Goal: Task Accomplishment & Management: Complete application form

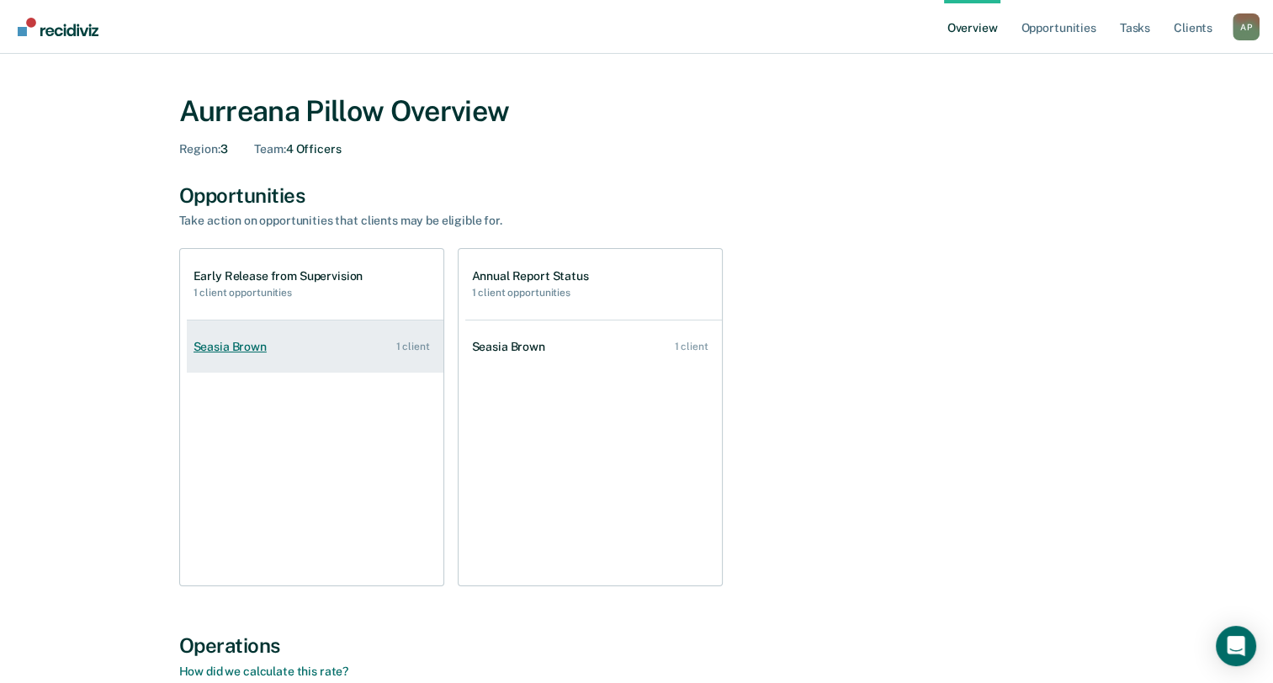
click at [227, 348] on div "Seasia Brown" at bounding box center [234, 347] width 80 height 14
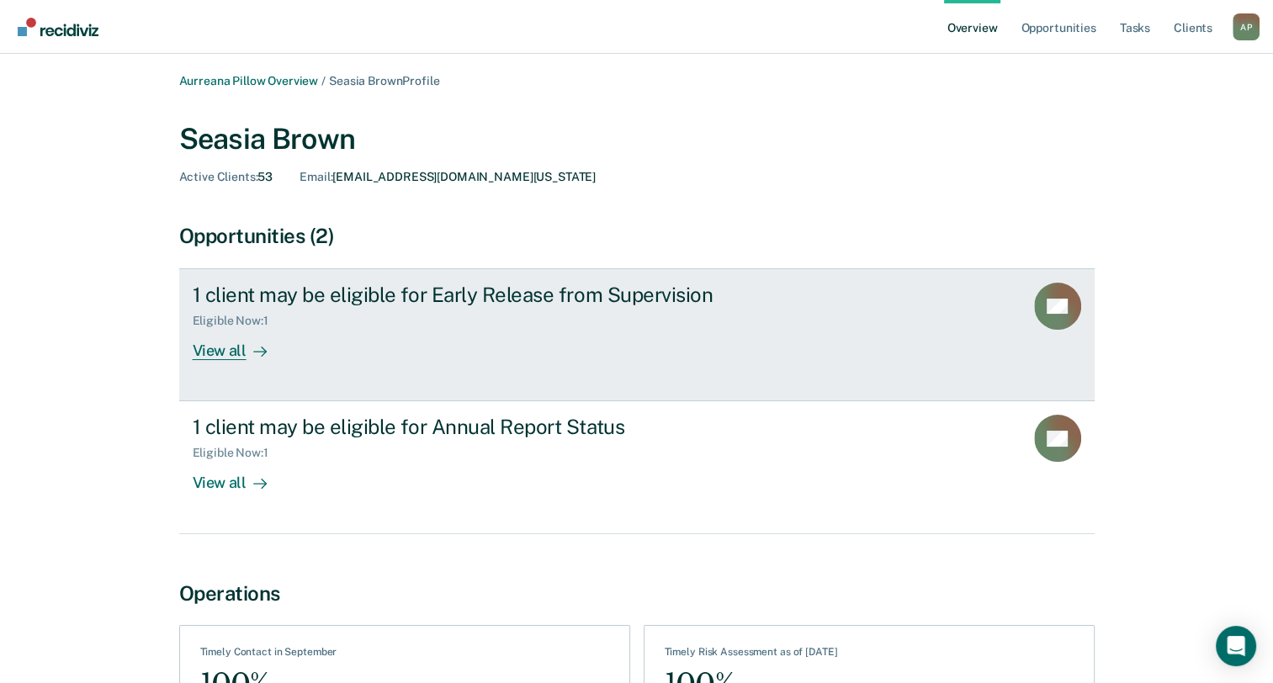
click at [253, 347] on icon at bounding box center [259, 351] width 13 height 13
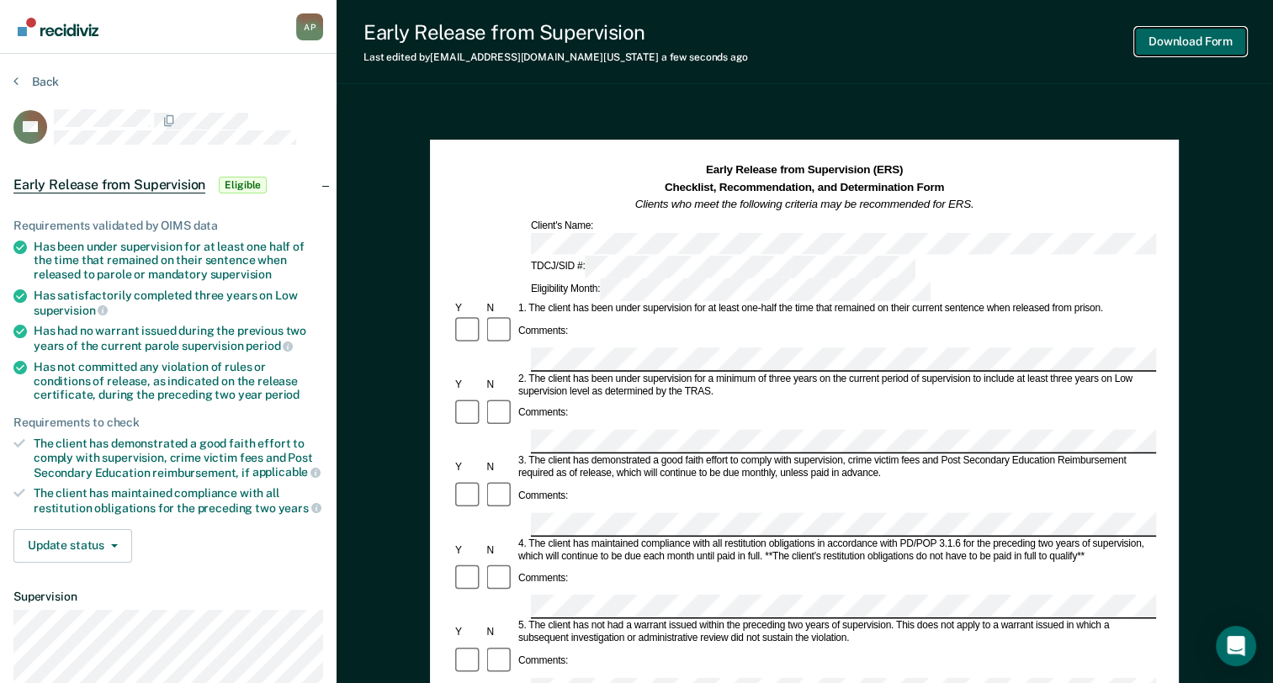
click at [1165, 44] on button "Download Form" at bounding box center [1190, 42] width 111 height 28
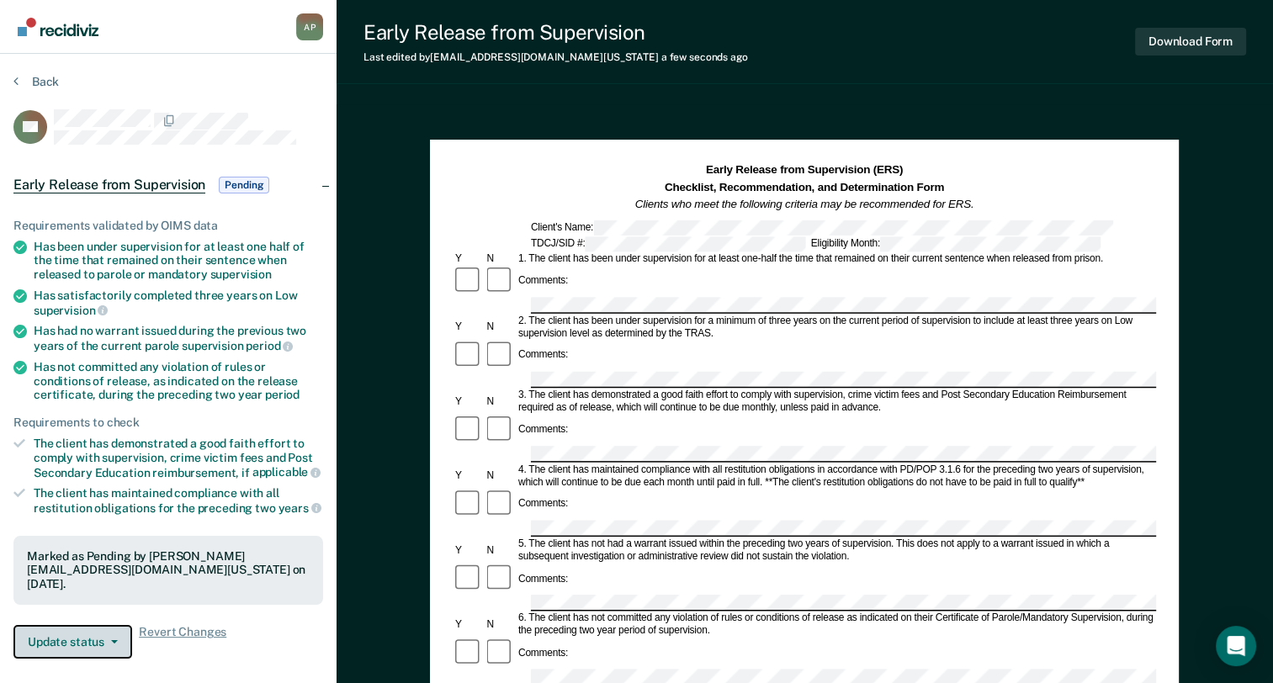
click at [82, 625] on button "Update status" at bounding box center [72, 642] width 119 height 34
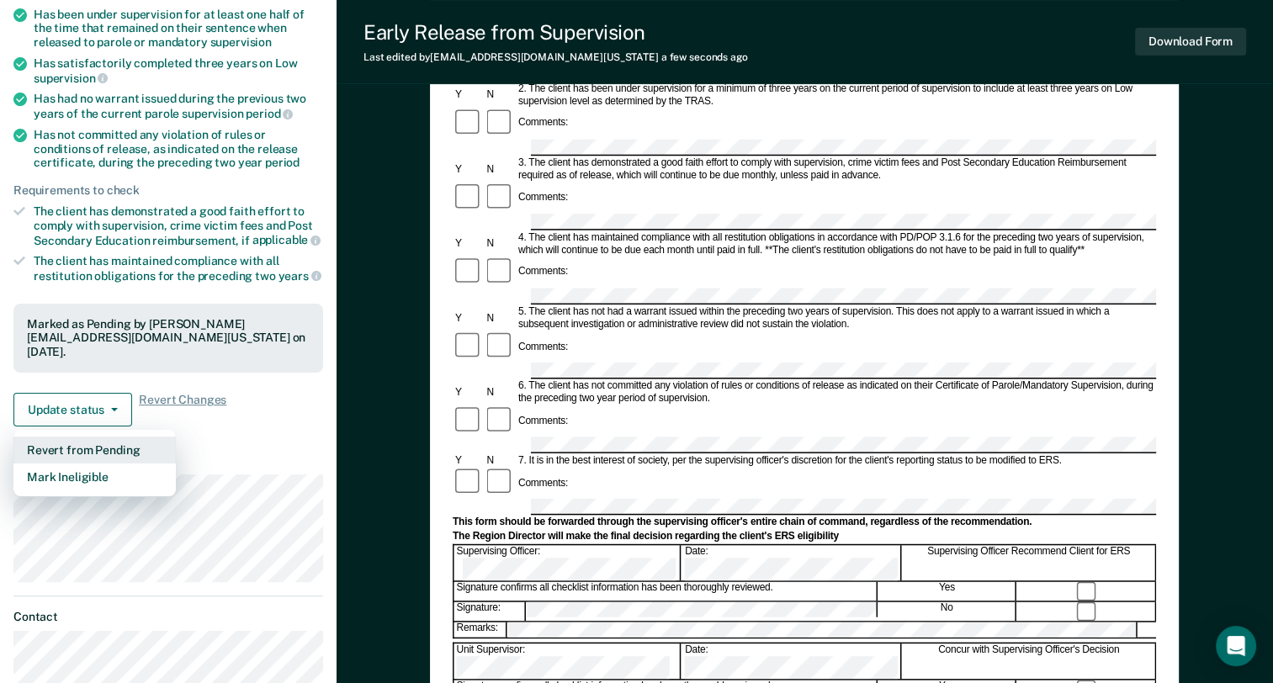
scroll to position [242, 0]
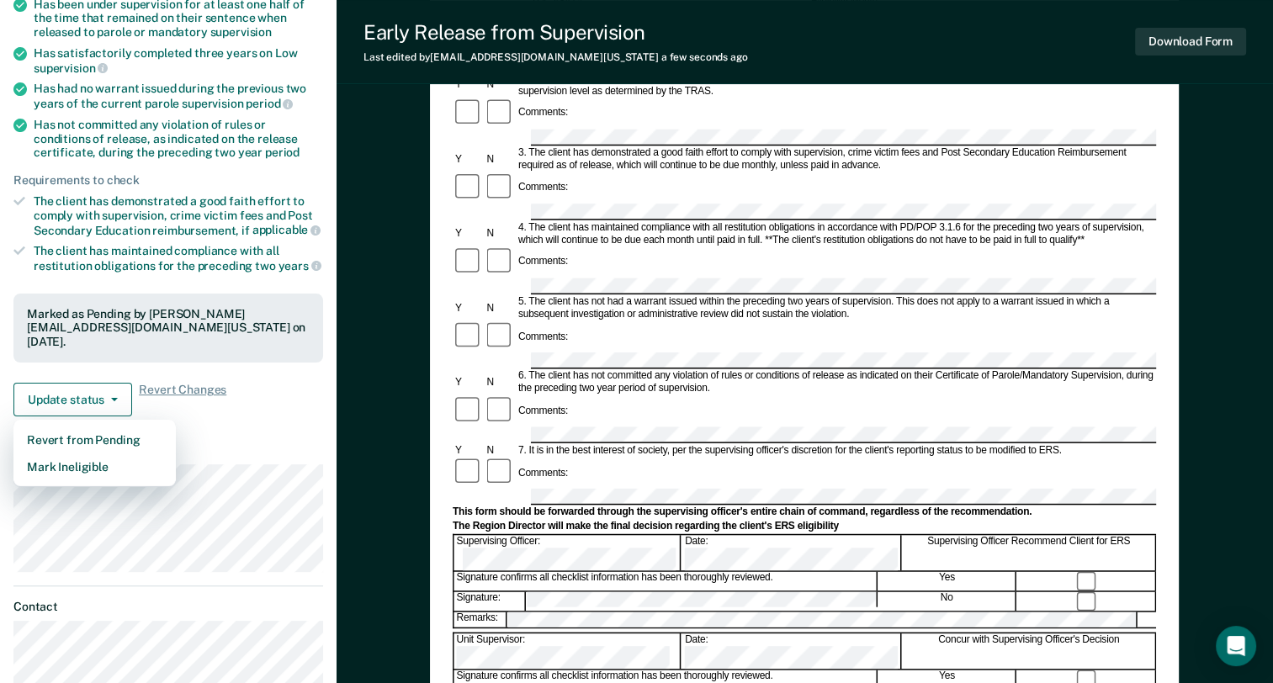
click at [279, 397] on div "Requirements validated by OIMS data Has been under supervision for at least one…" at bounding box center [168, 190] width 337 height 480
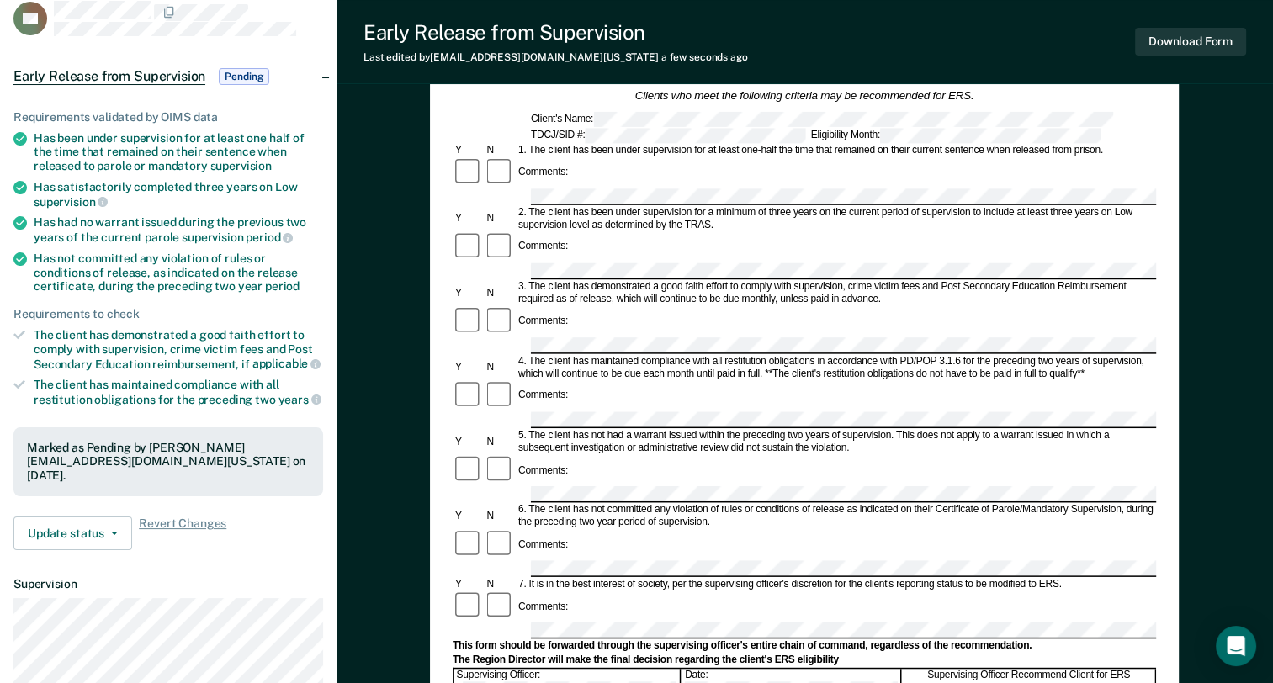
scroll to position [0, 0]
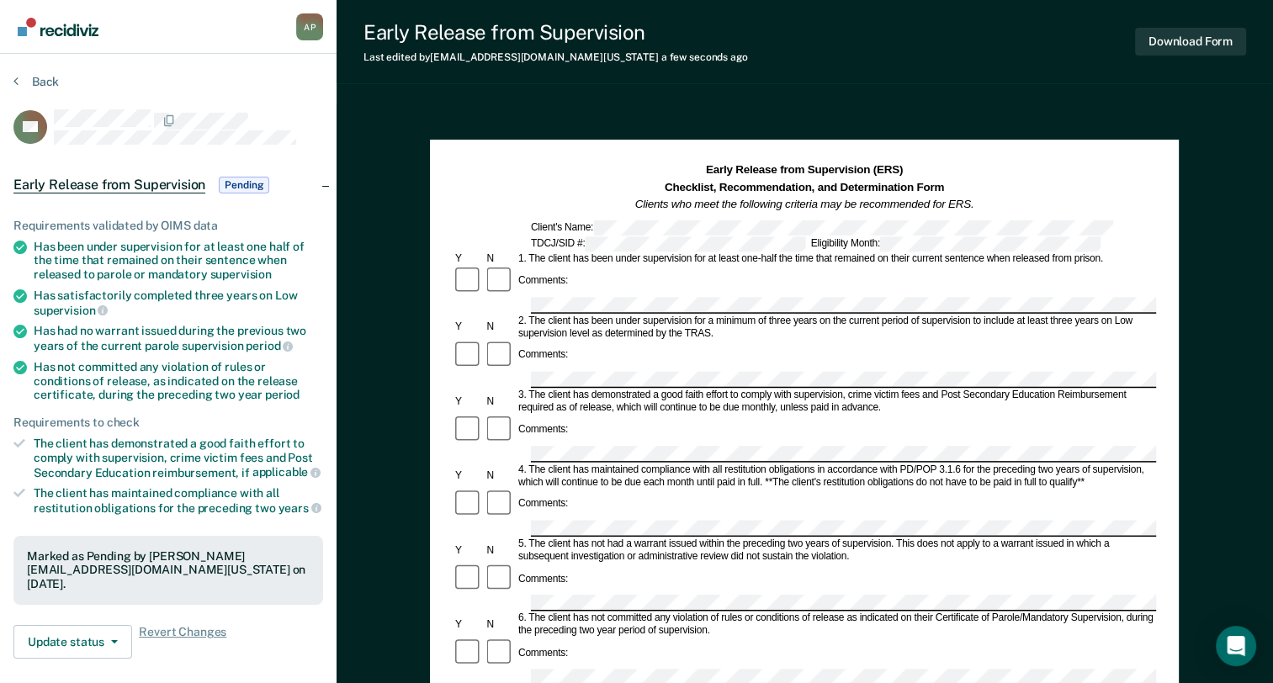
click at [41, 71] on section "Back DB Early Release from Supervision Pending Requirements validated by OIMS d…" at bounding box center [168, 517] width 337 height 927
click at [34, 79] on button "Back" at bounding box center [35, 81] width 45 height 15
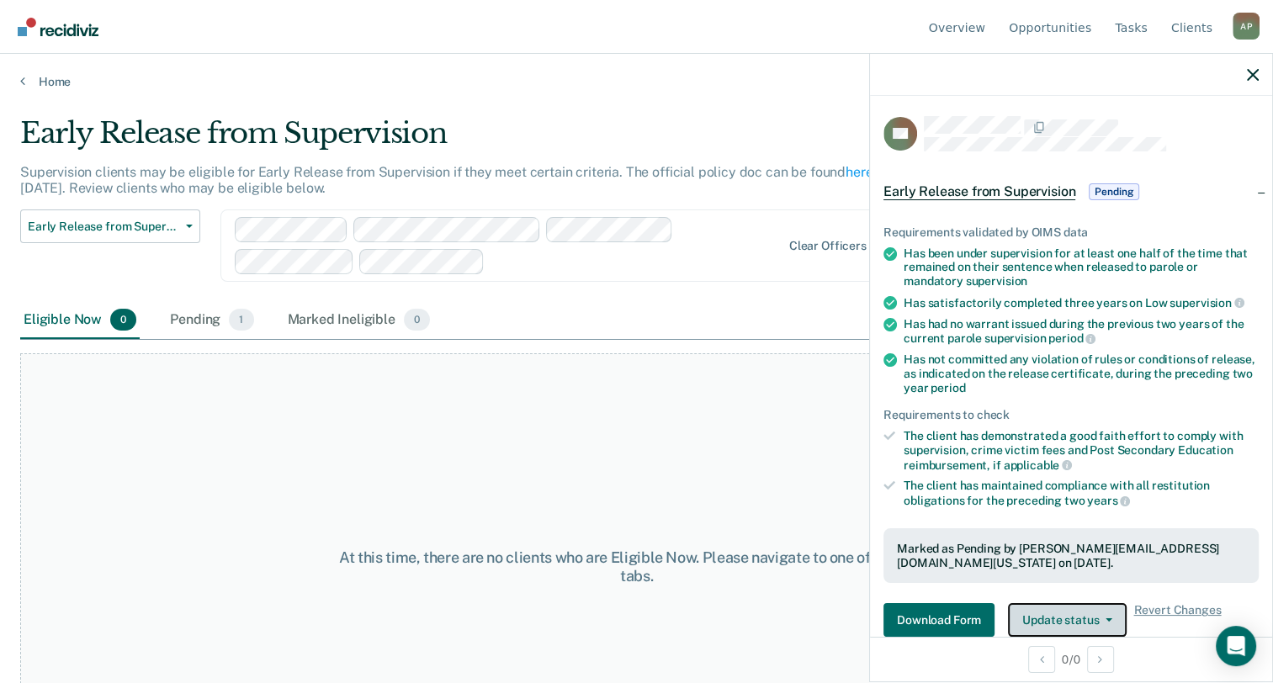
click at [1051, 615] on button "Update status" at bounding box center [1067, 620] width 119 height 34
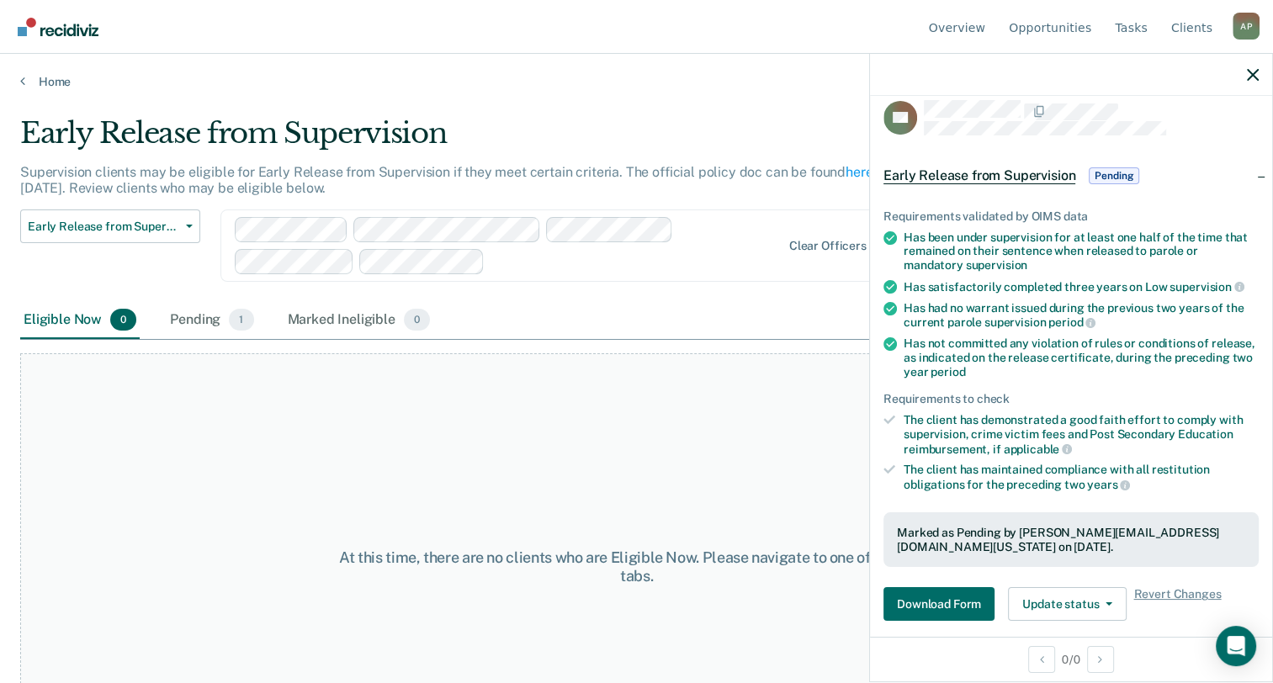
drag, startPoint x: 1261, startPoint y: 355, endPoint x: 1259, endPoint y: 559, distance: 203.7
click at [1259, 559] on div "Requirements validated by OIMS data Has been under supervision for at least one…" at bounding box center [1071, 409] width 402 height 453
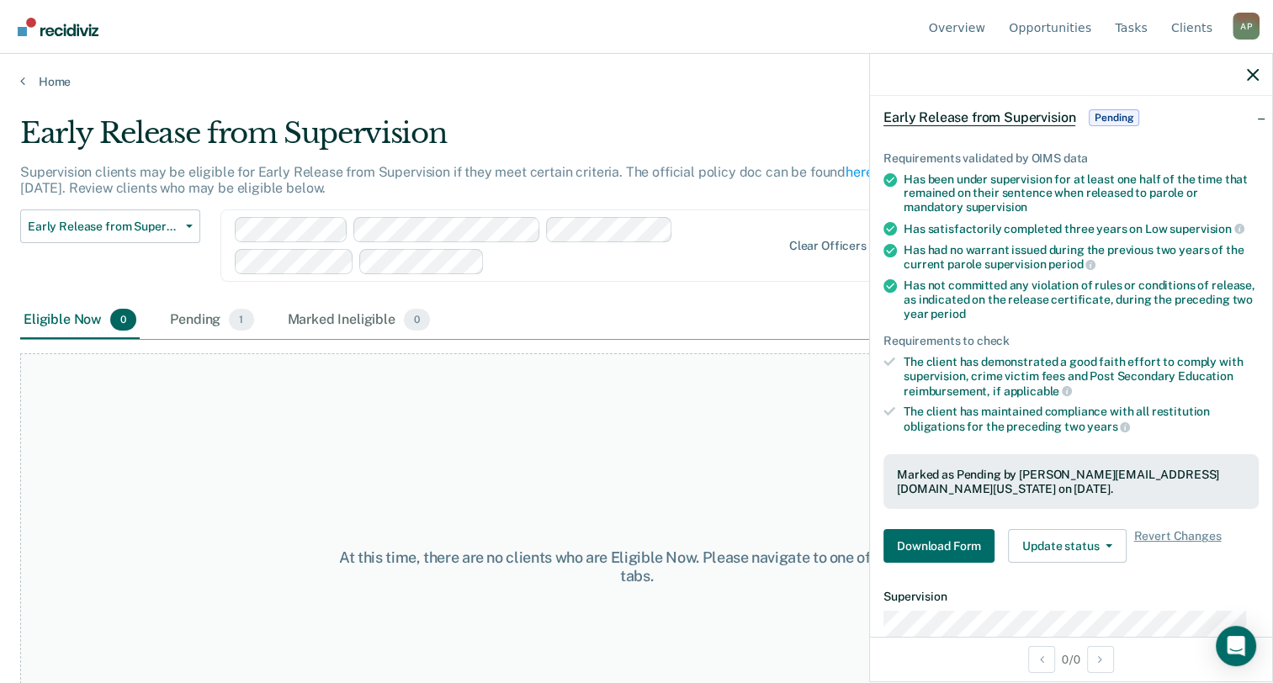
scroll to position [118, 0]
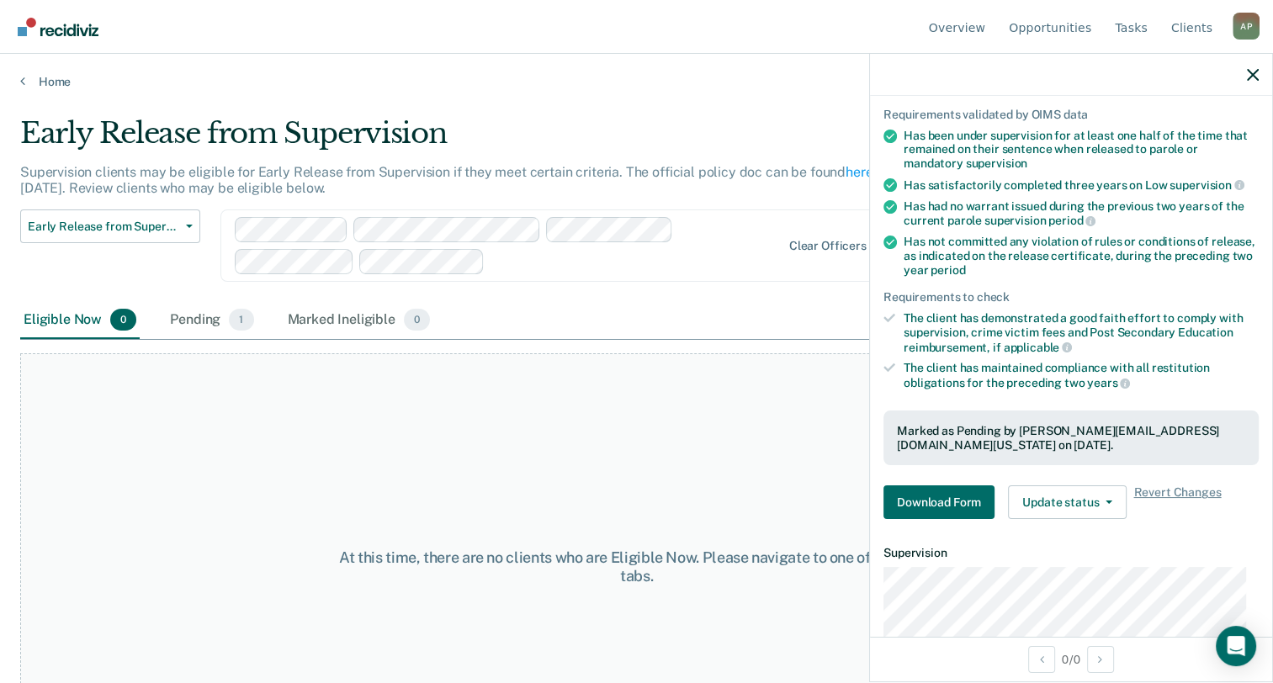
drag, startPoint x: 1259, startPoint y: 485, endPoint x: 1255, endPoint y: 526, distance: 41.4
click at [1255, 526] on div "Requirements validated by OIMS data Has been under supervision for at least one…" at bounding box center [1071, 307] width 402 height 453
click at [1057, 496] on button "Update status" at bounding box center [1067, 503] width 119 height 34
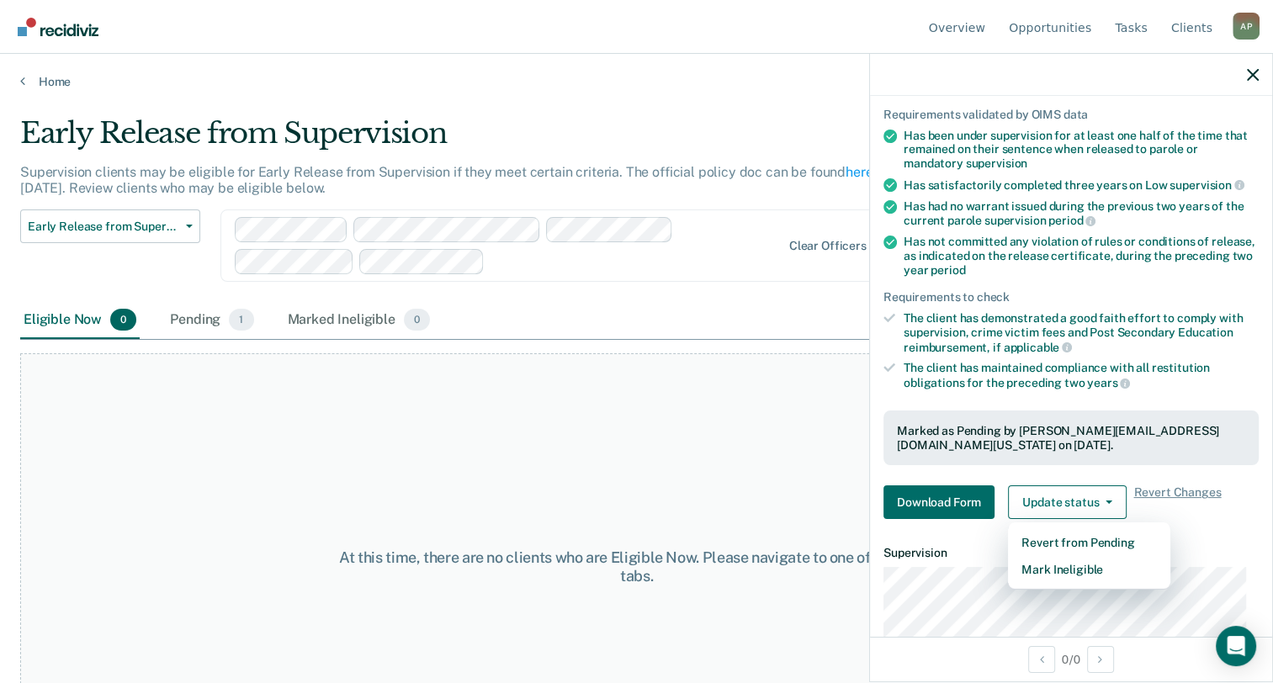
click at [650, 470] on div "At this time, there are no clients who are Eligible Now. Please navigate to one…" at bounding box center [636, 566] width 1233 height 427
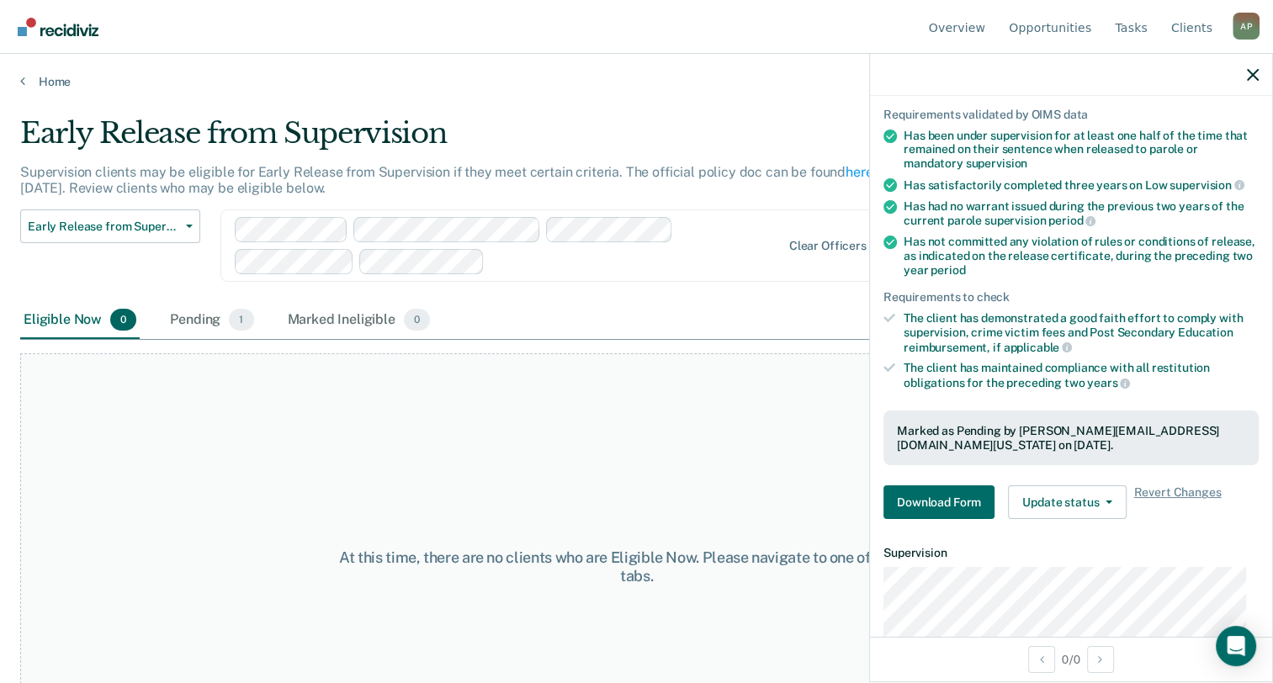
click at [586, 413] on div "At this time, there are no clients who are Eligible Now. Please navigate to one…" at bounding box center [636, 566] width 1233 height 427
click at [1256, 76] on icon "button" at bounding box center [1253, 75] width 12 height 12
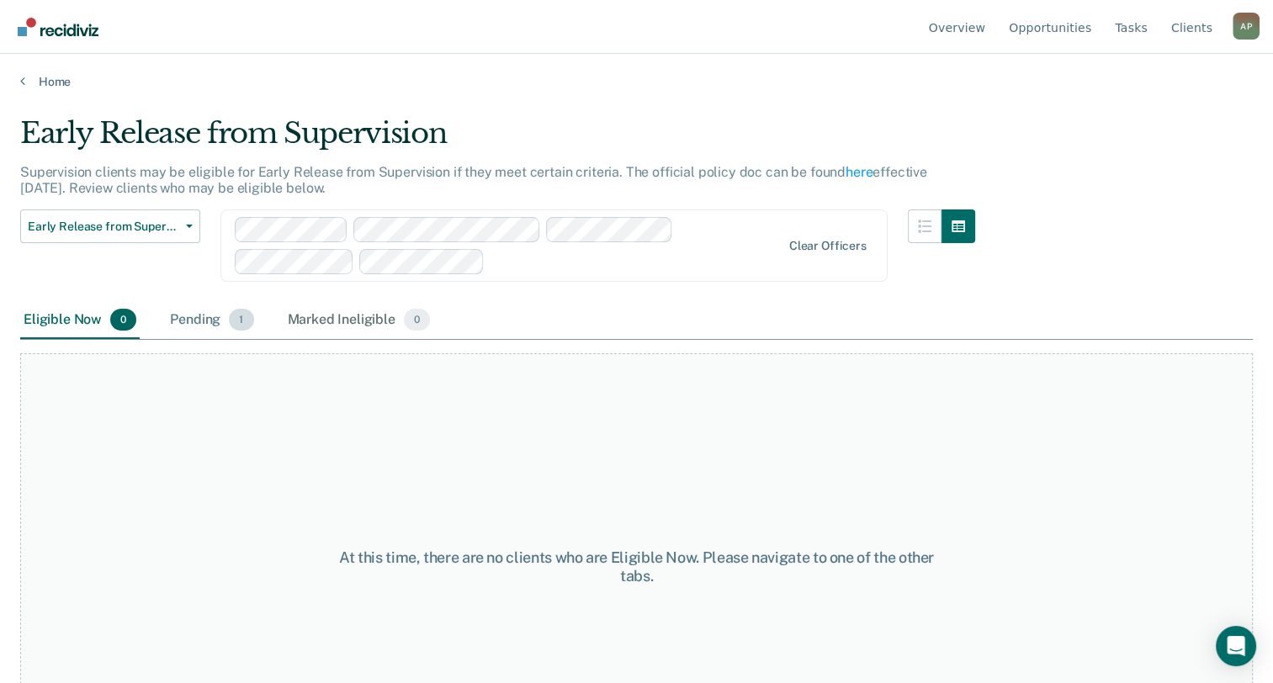
click at [201, 325] on div "Pending 1" at bounding box center [212, 320] width 90 height 37
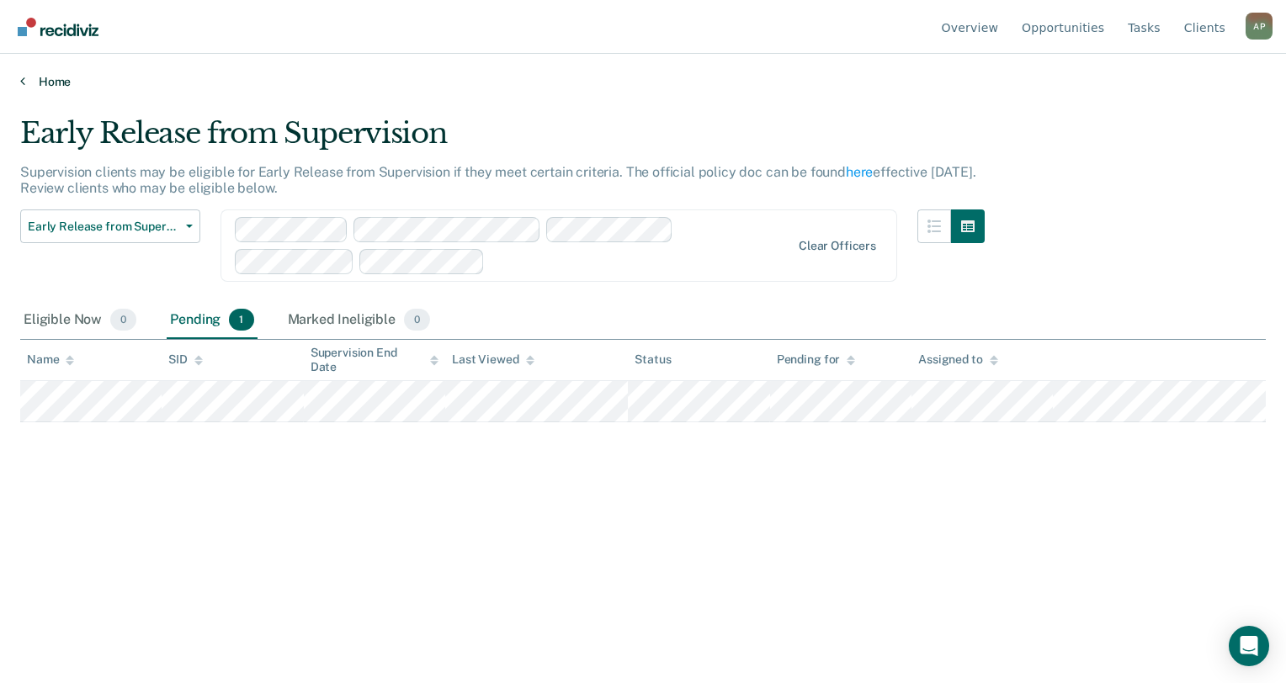
click at [29, 83] on link "Home" at bounding box center [642, 81] width 1245 height 15
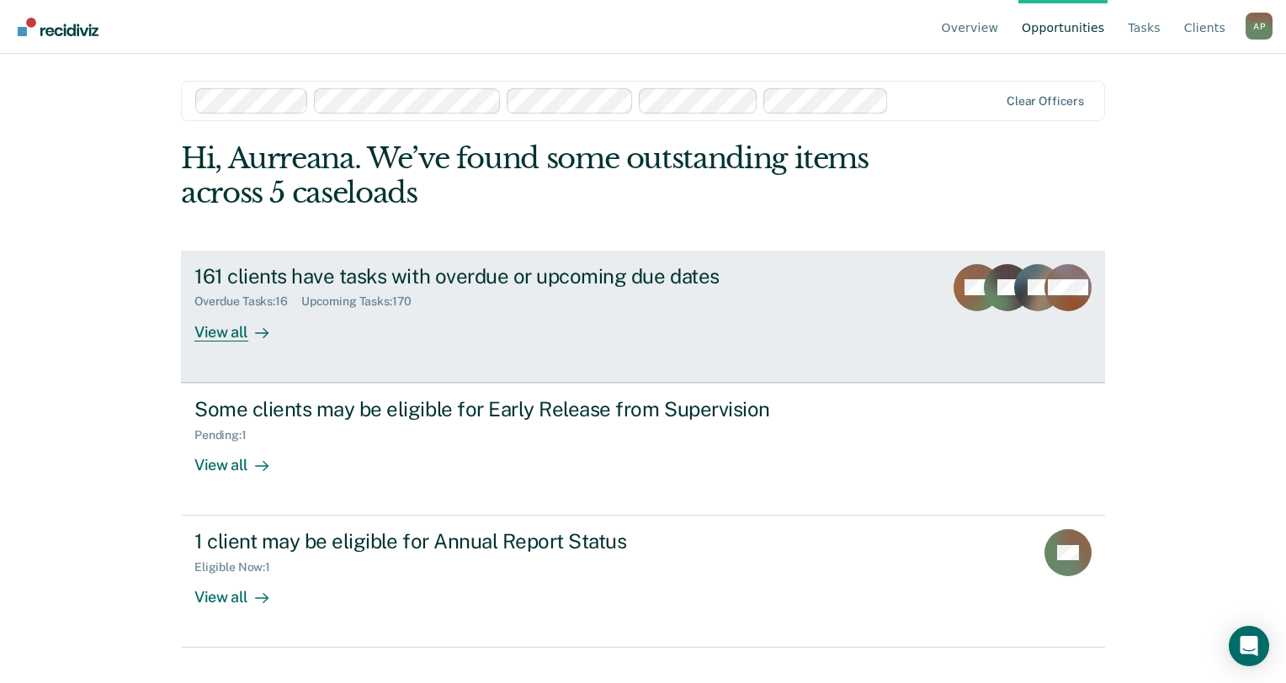
click at [230, 332] on div "View all" at bounding box center [241, 325] width 94 height 33
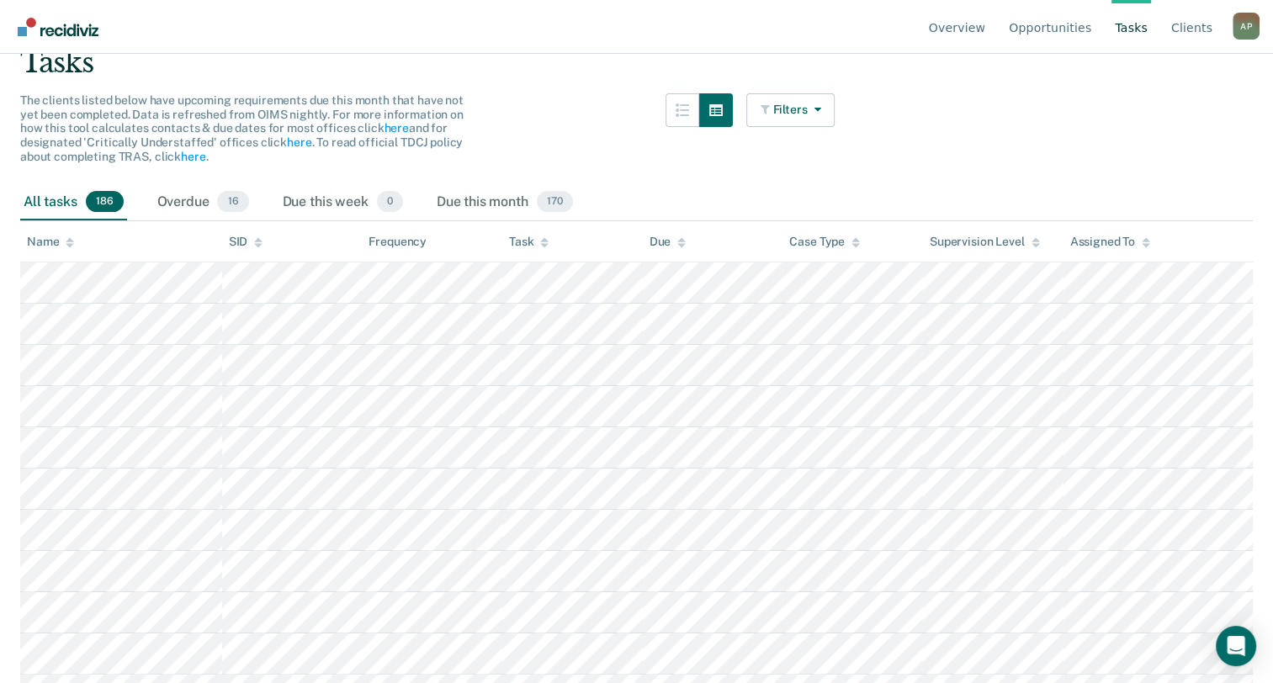
scroll to position [236, 0]
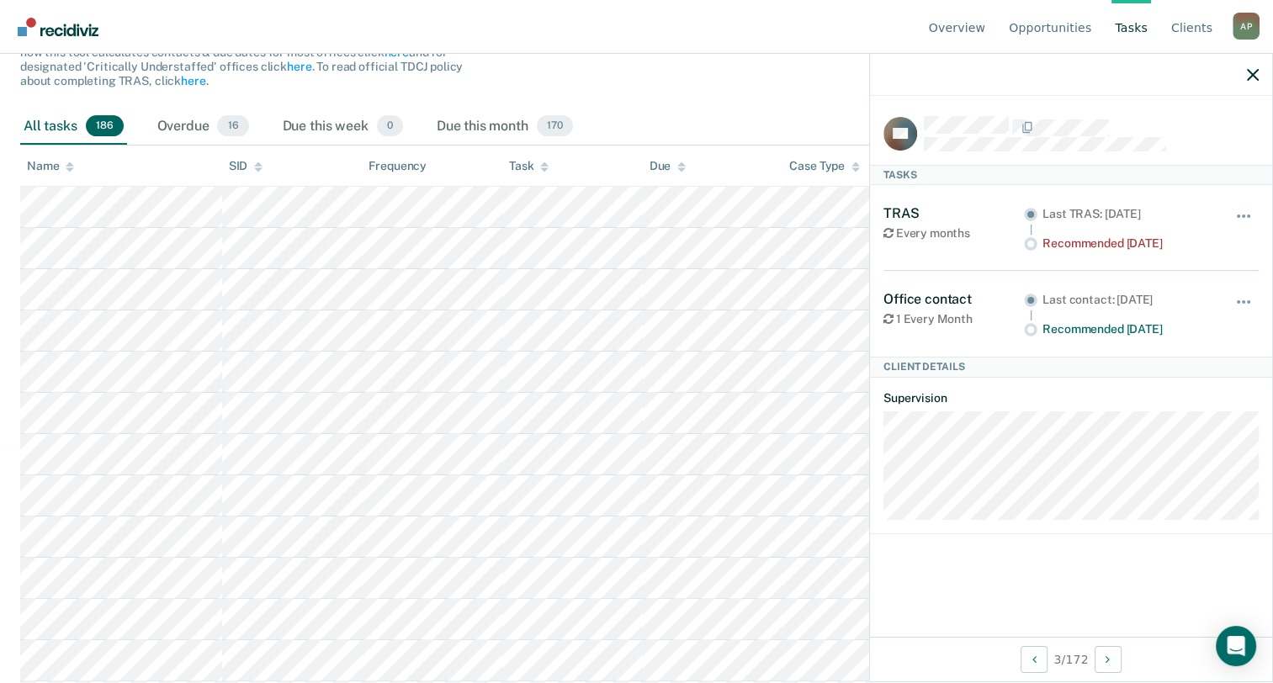
click at [1249, 81] on div at bounding box center [1071, 75] width 402 height 42
click at [1254, 74] on icon "button" at bounding box center [1253, 75] width 12 height 12
click at [1245, 215] on span "button" at bounding box center [1243, 216] width 3 height 3
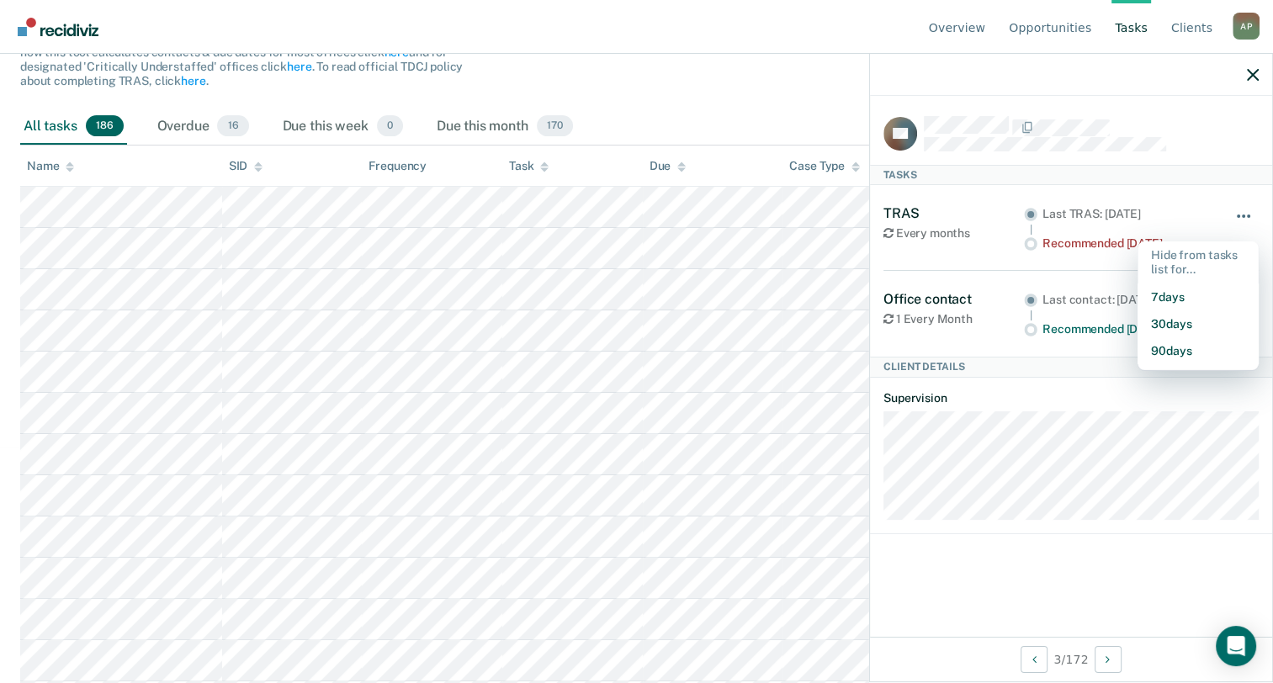
click at [1245, 215] on span "button" at bounding box center [1243, 216] width 3 height 3
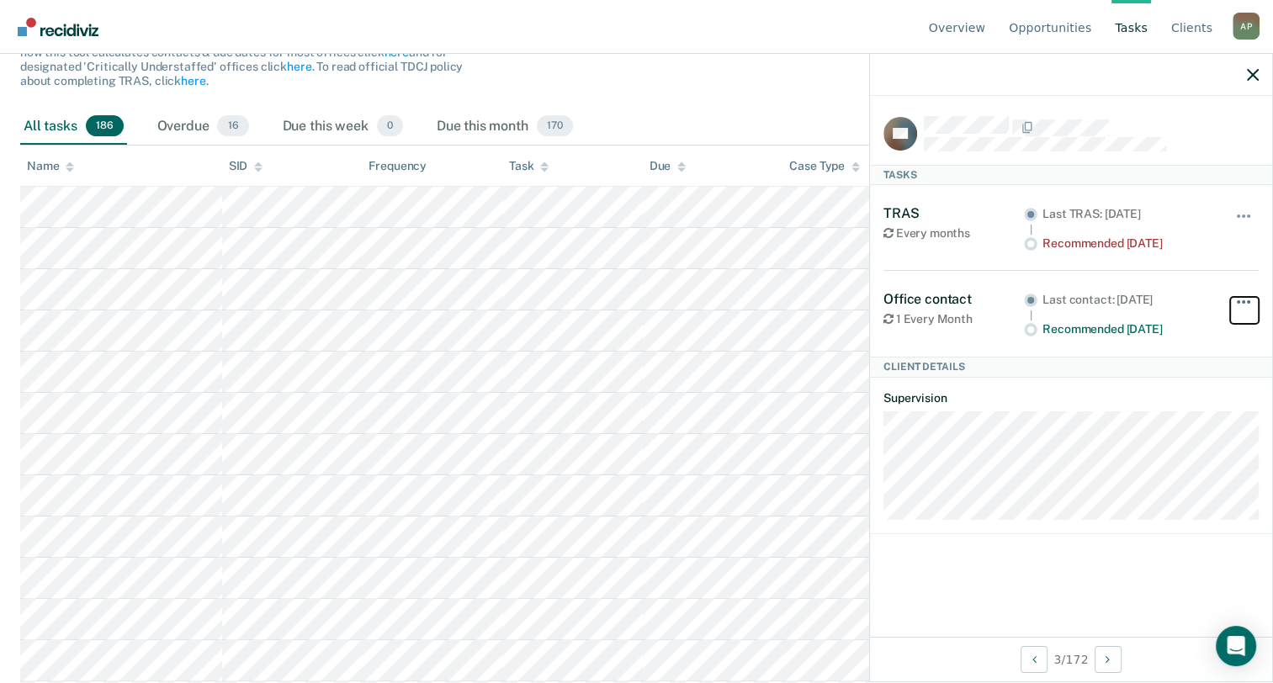
click at [1243, 300] on span "button" at bounding box center [1243, 301] width 3 height 3
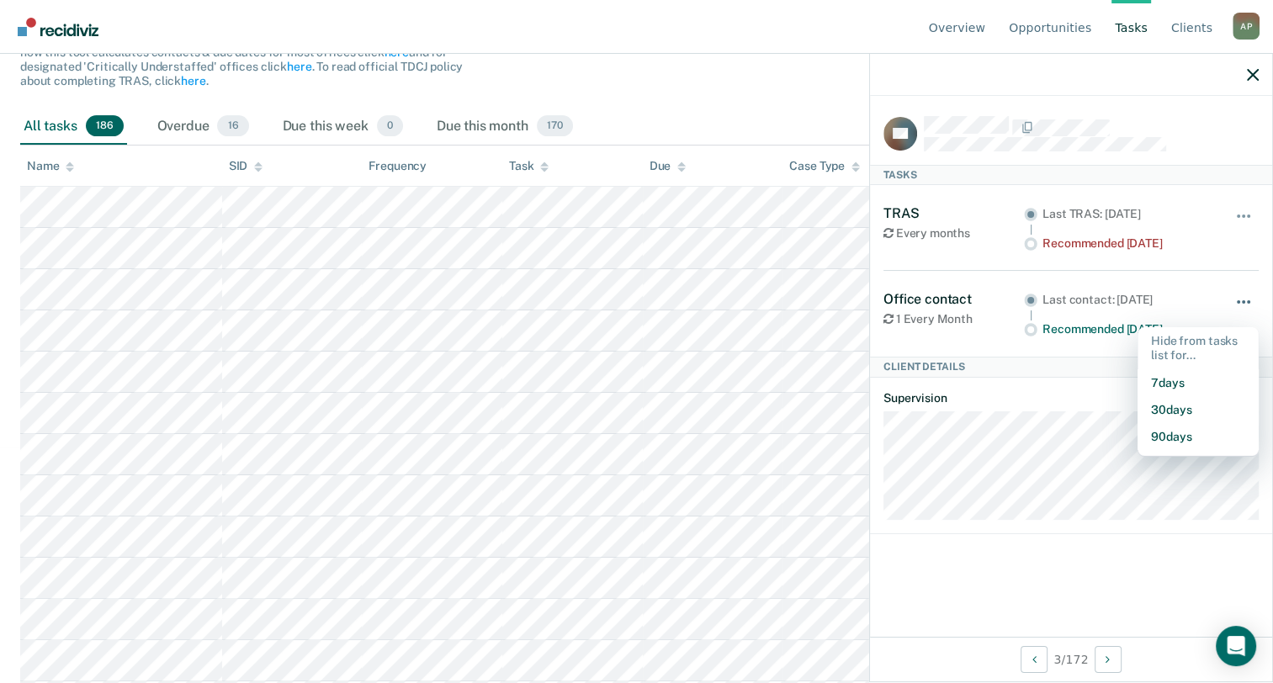
click at [1243, 300] on span "button" at bounding box center [1243, 301] width 3 height 3
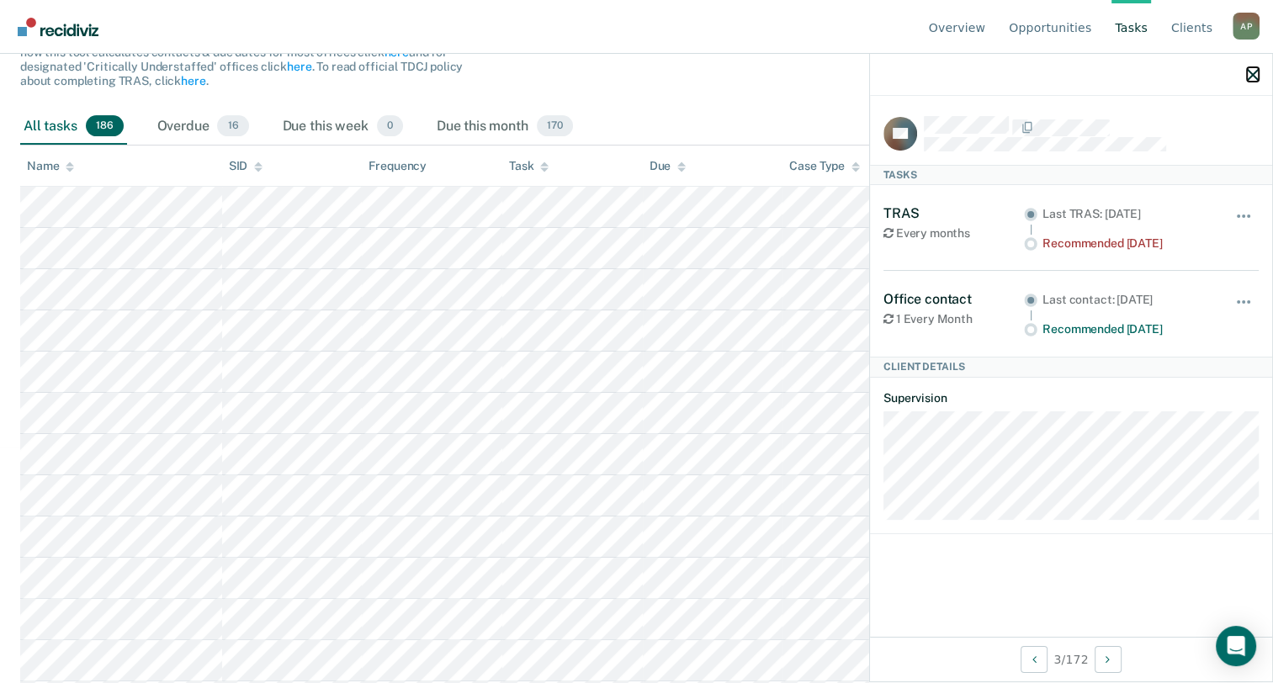
click at [1249, 77] on icon "button" at bounding box center [1253, 75] width 12 height 12
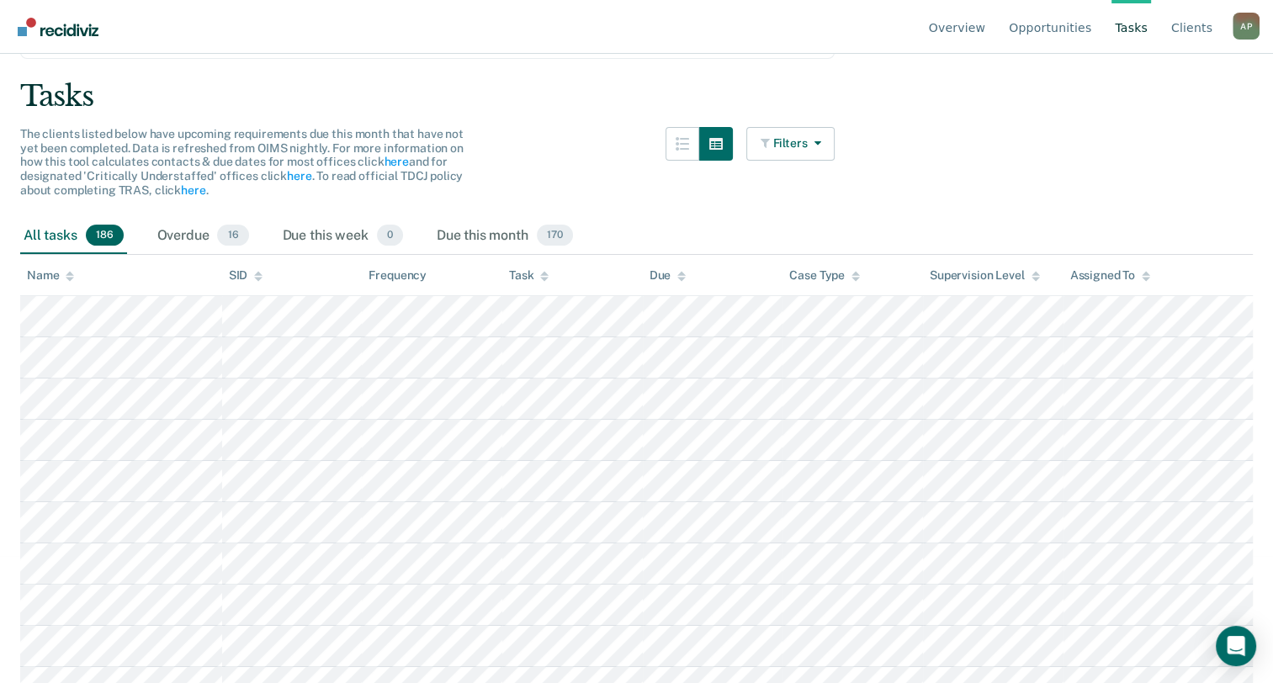
scroll to position [0, 0]
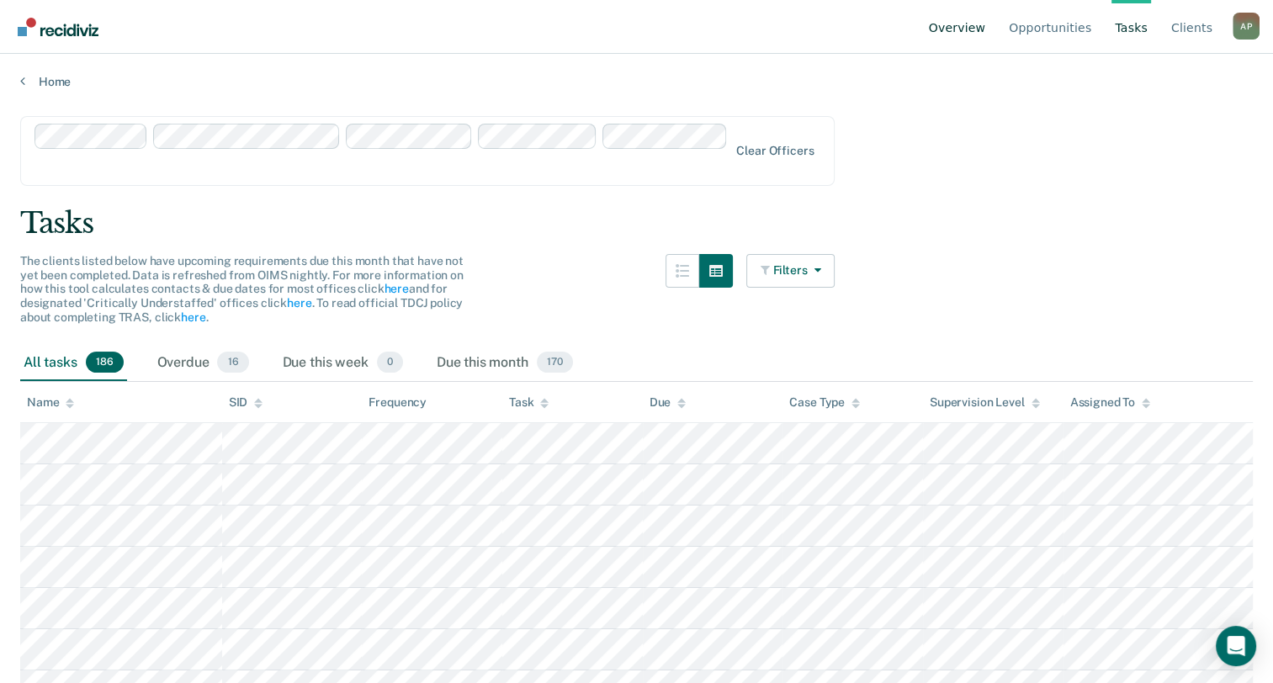
click at [974, 23] on link "Overview" at bounding box center [958, 27] width 64 height 54
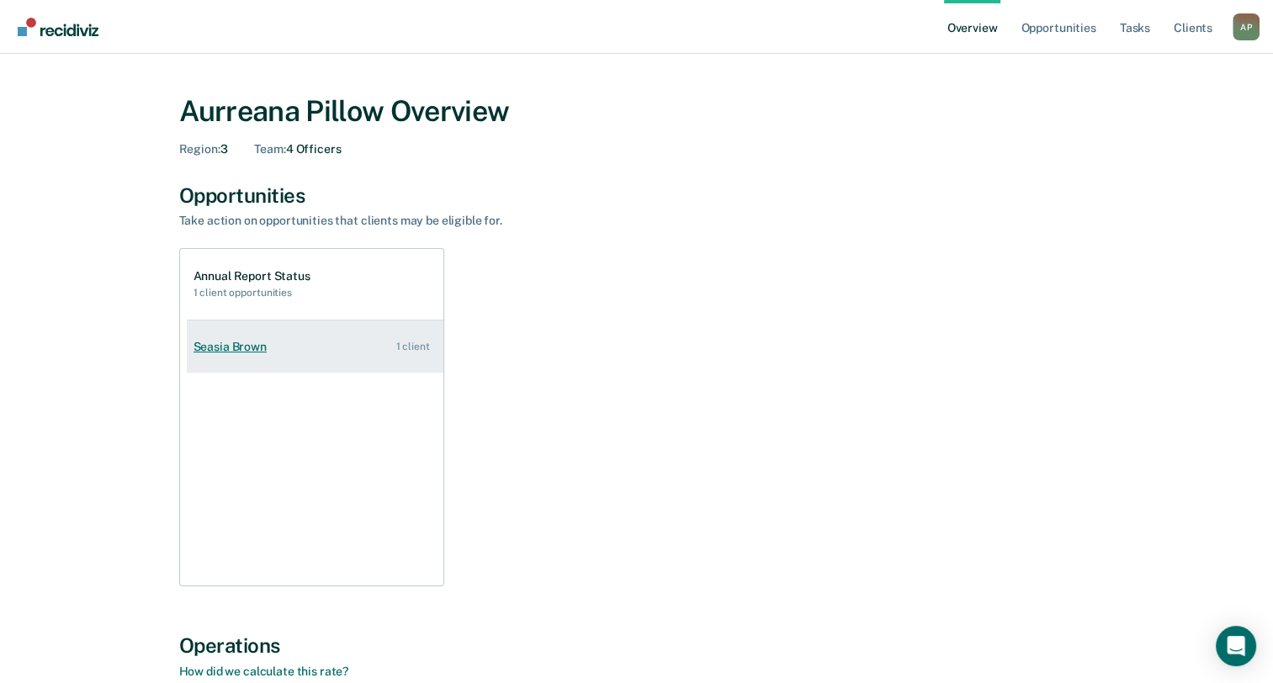
click at [334, 364] on link "Seasia Brown 1 client" at bounding box center [315, 347] width 257 height 48
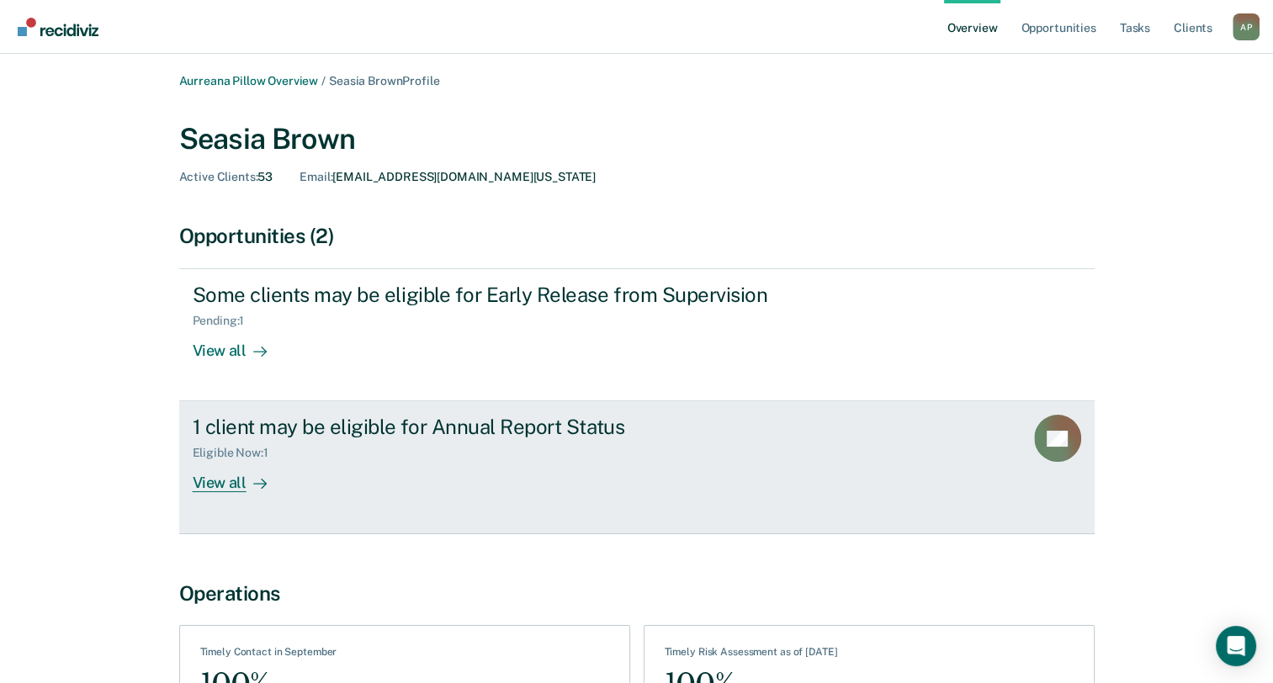
click at [216, 480] on div "View all" at bounding box center [240, 476] width 94 height 33
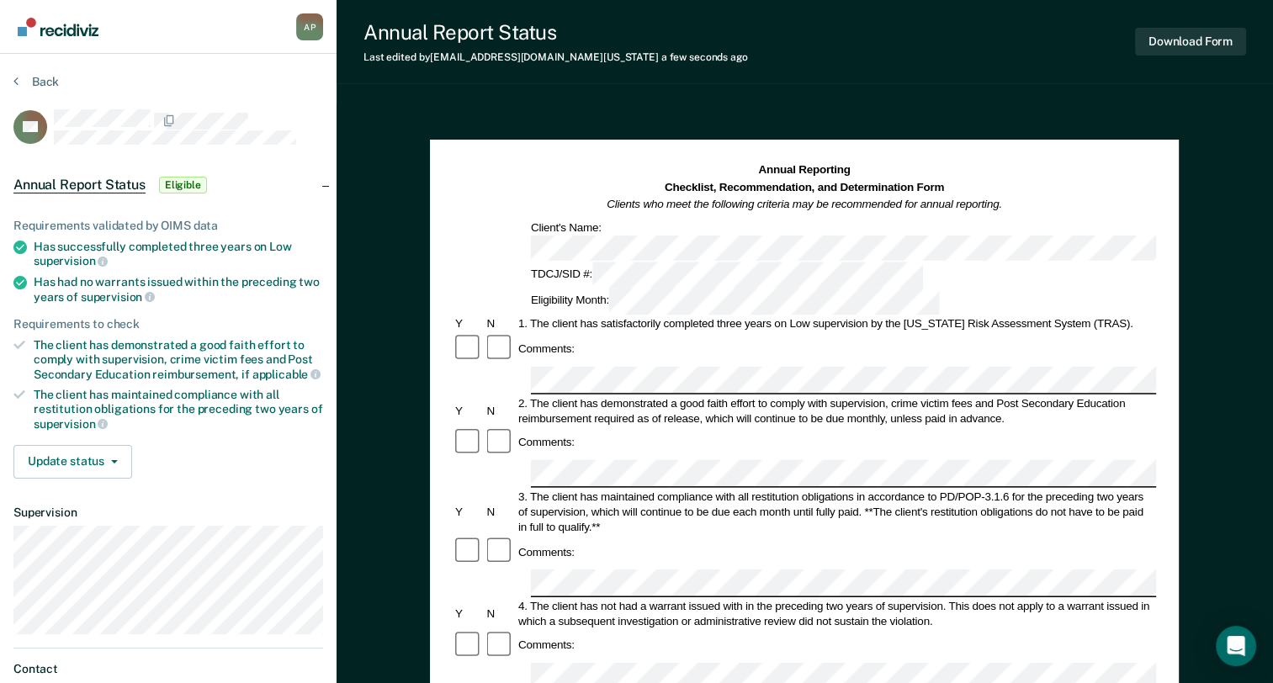
drag, startPoint x: 653, startPoint y: 565, endPoint x: 508, endPoint y: 438, distance: 192.6
click at [508, 489] on div "Y N 3. The client has maintained compliance with all restitution obligations in…" at bounding box center [804, 511] width 703 height 45
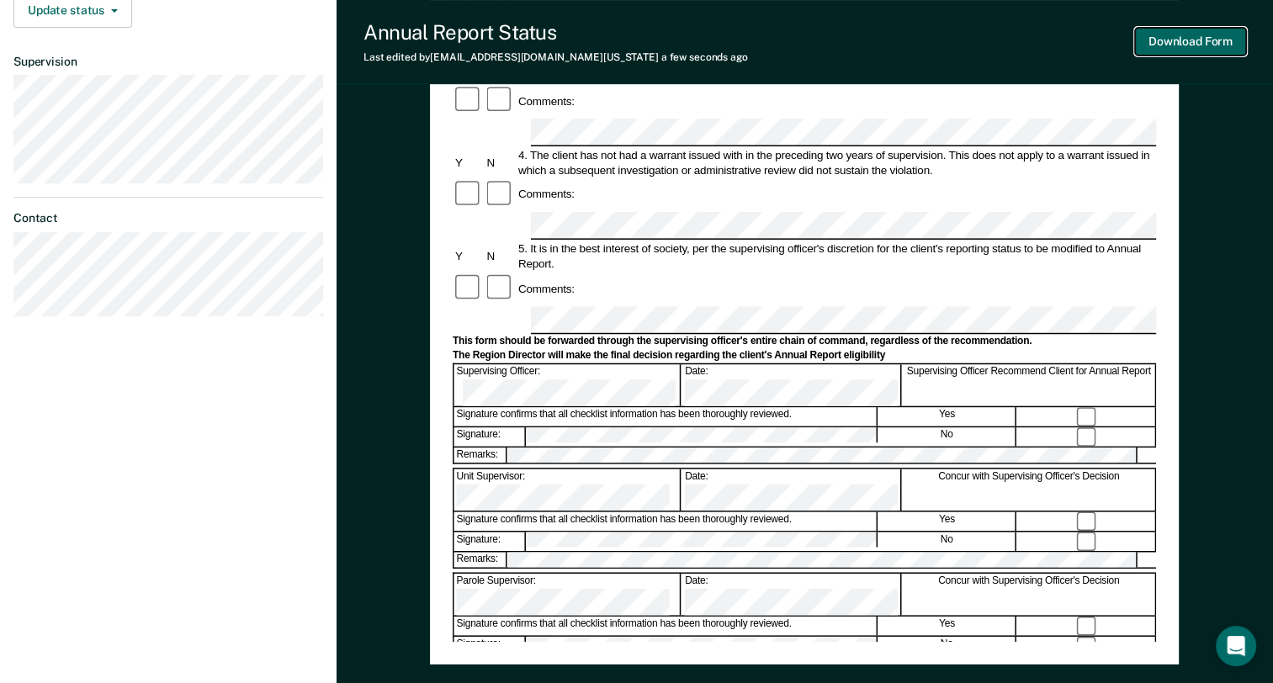
click at [1196, 50] on button "Download Form" at bounding box center [1190, 42] width 111 height 28
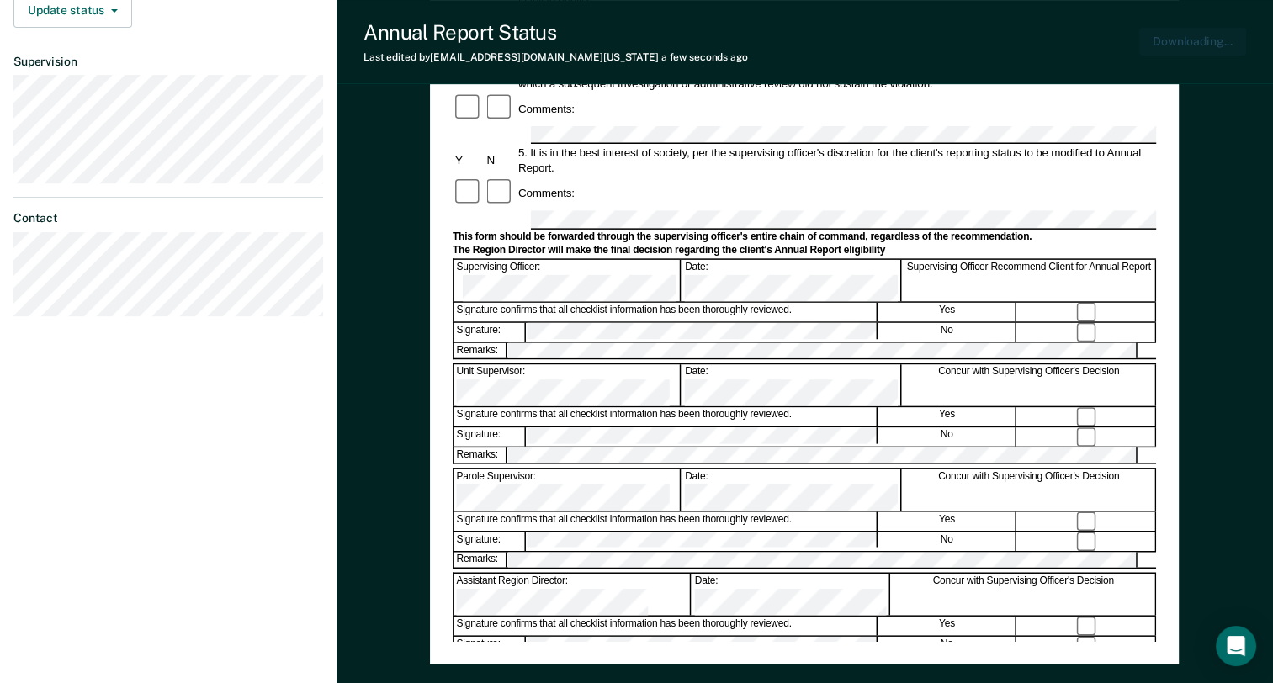
scroll to position [534, 0]
